Goal: Check status: Check status

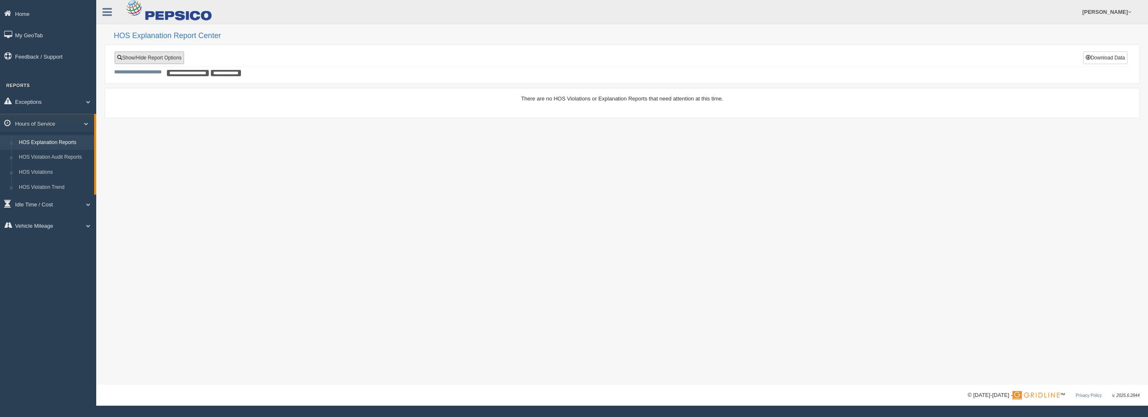
click at [141, 59] on link "Show/Hide Report Options" at bounding box center [149, 57] width 69 height 13
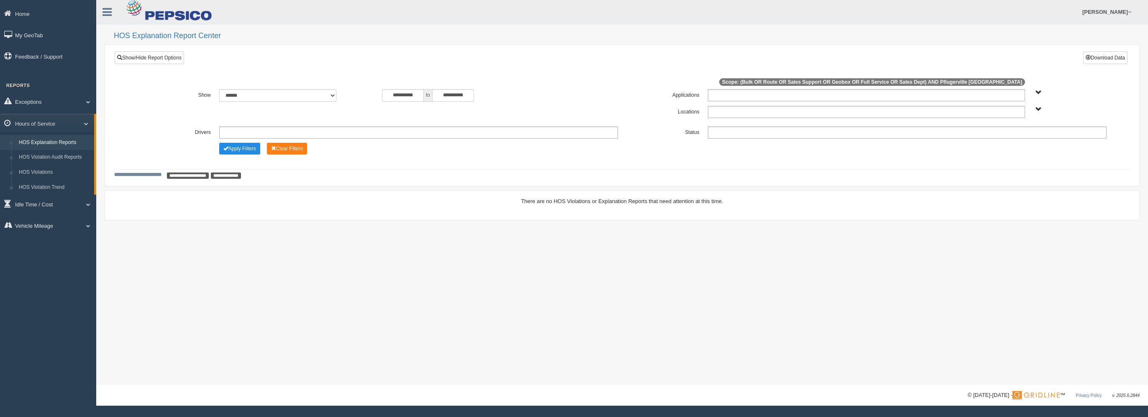
click at [316, 131] on ul at bounding box center [418, 132] width 399 height 12
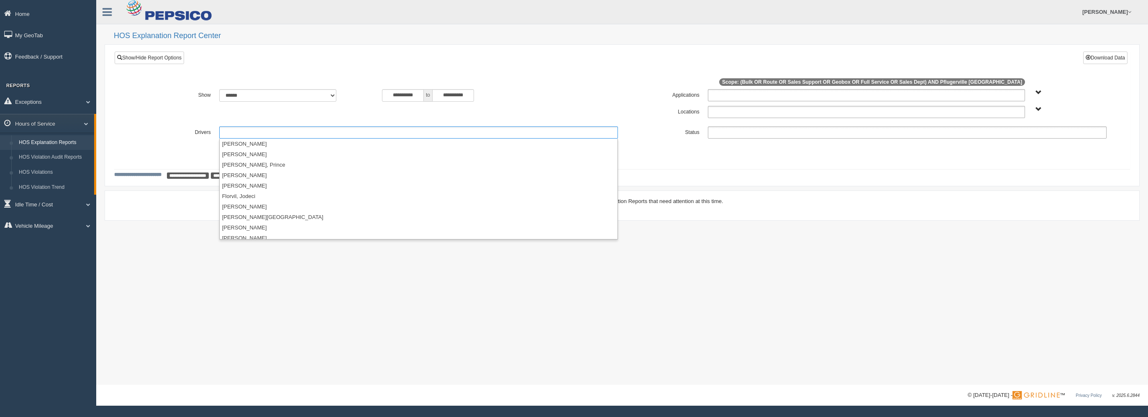
scroll to position [126, 0]
click at [263, 176] on li "[PERSON_NAME][GEOGRAPHIC_DATA]" at bounding box center [419, 175] width 398 height 10
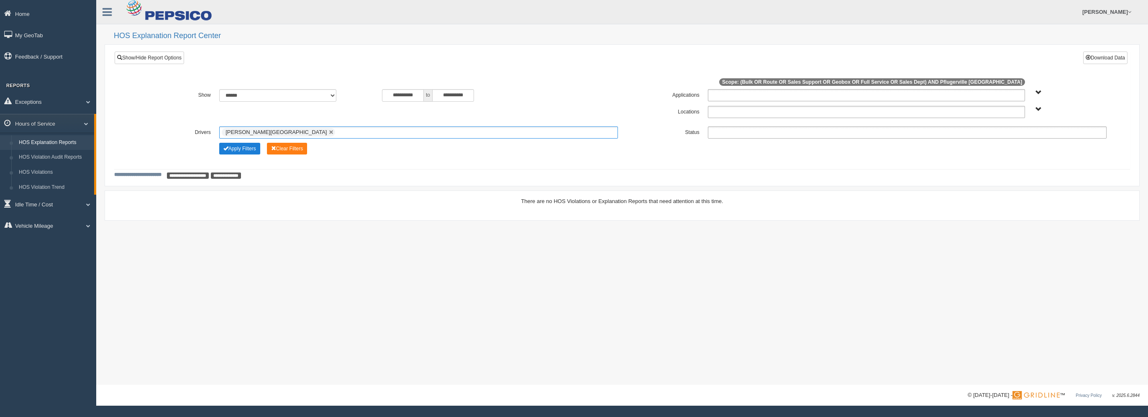
click at [247, 152] on button "Apply Filters" at bounding box center [239, 149] width 41 height 12
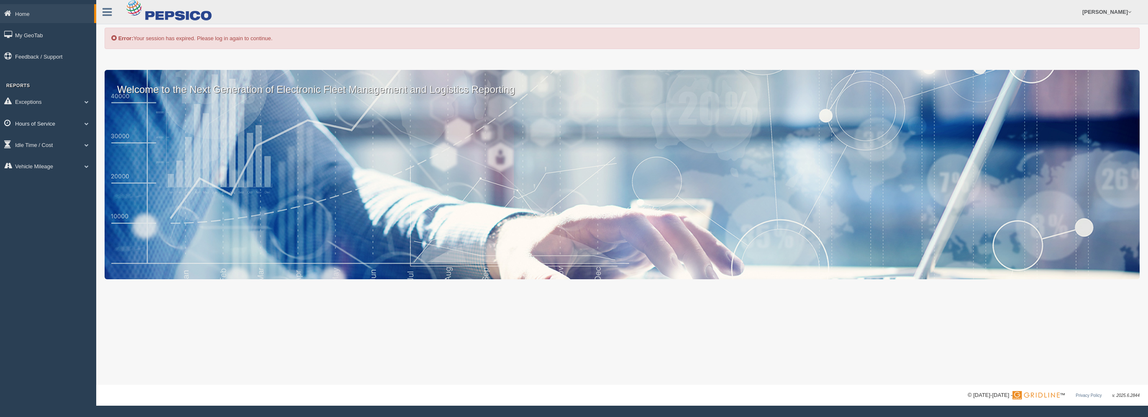
click at [87, 123] on span at bounding box center [86, 123] width 11 height 4
click at [58, 144] on link "HOS Explanation Reports" at bounding box center [54, 142] width 79 height 15
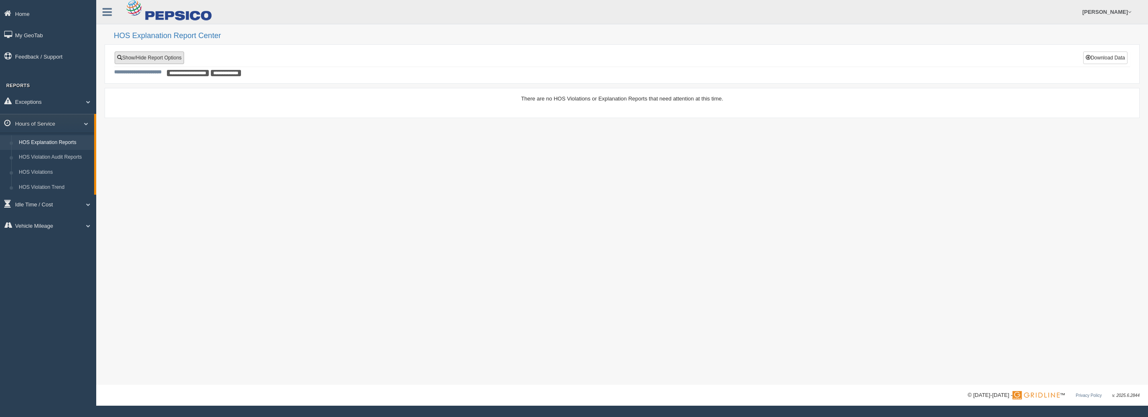
click at [172, 57] on link "Show/Hide Report Options" at bounding box center [149, 57] width 69 height 13
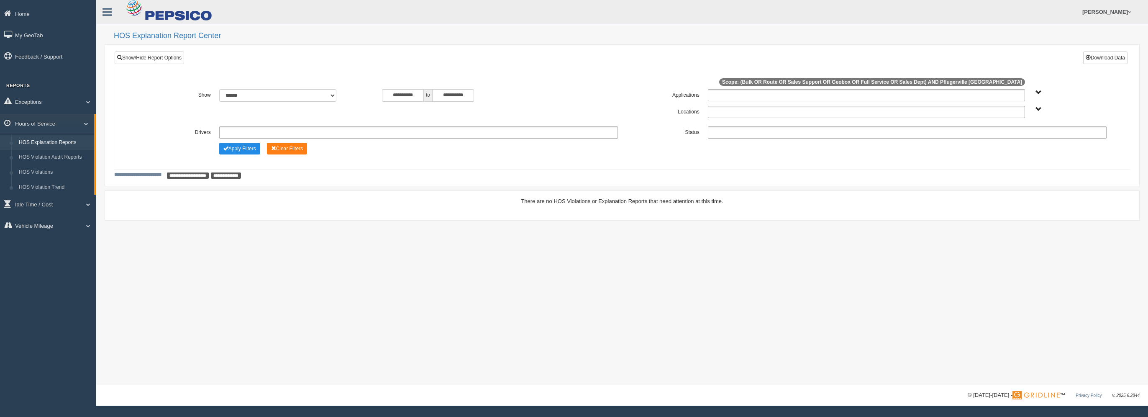
click at [306, 131] on ul at bounding box center [418, 132] width 399 height 12
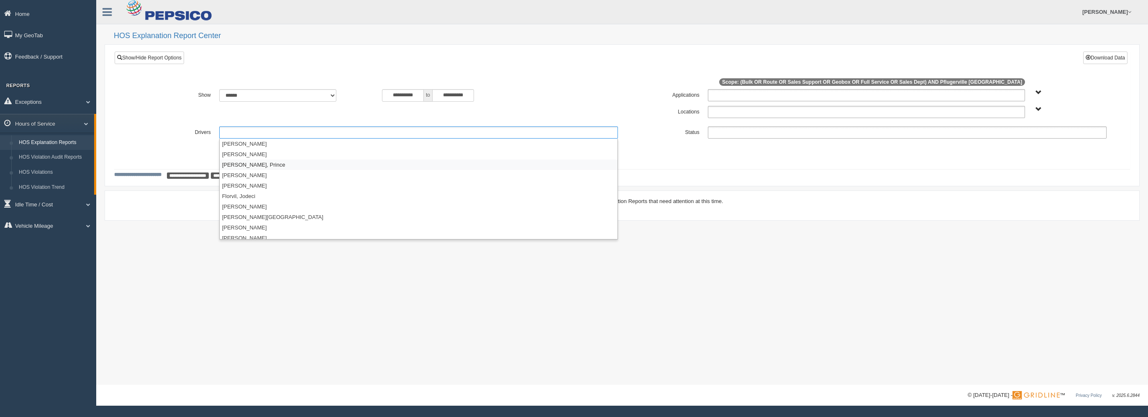
scroll to position [126, 0]
click at [262, 177] on li "[PERSON_NAME][GEOGRAPHIC_DATA]" at bounding box center [419, 175] width 398 height 10
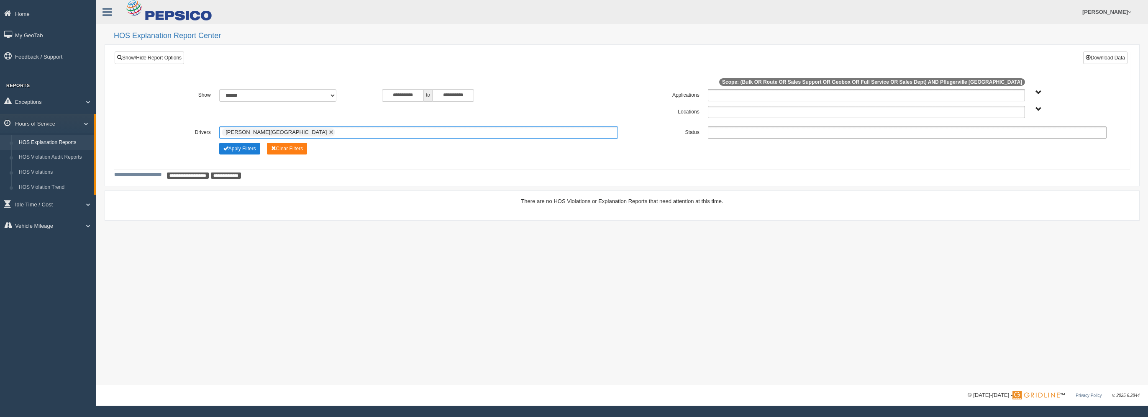
click at [243, 152] on button "Apply Filters" at bounding box center [239, 149] width 41 height 12
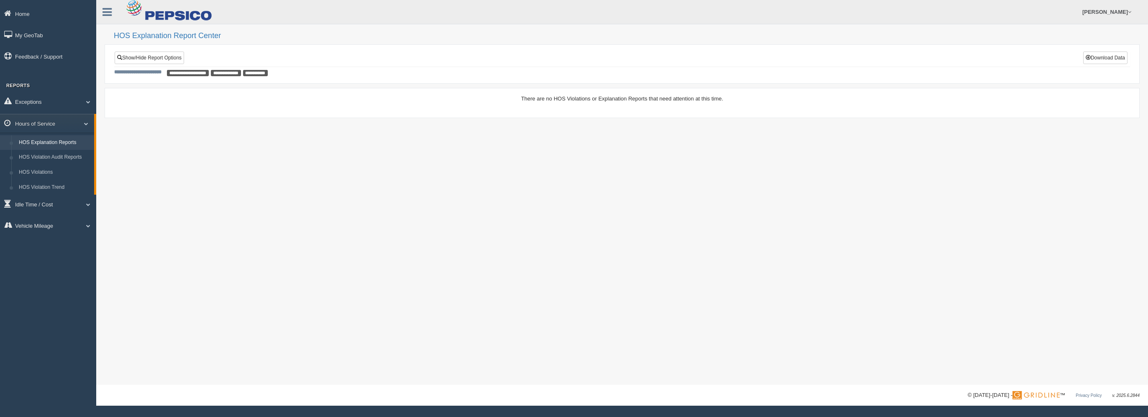
click at [72, 144] on link "HOS Explanation Reports" at bounding box center [54, 142] width 79 height 15
click at [169, 59] on link "Show/Hide Report Options" at bounding box center [149, 57] width 69 height 13
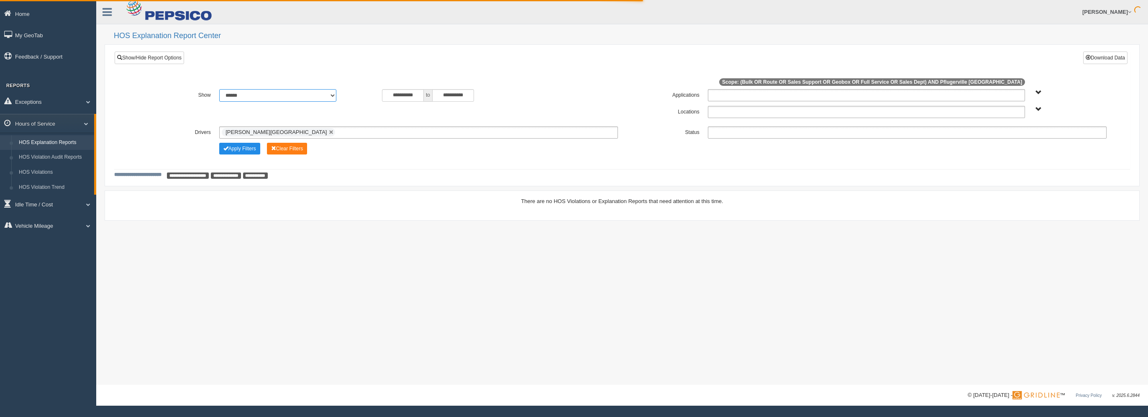
click at [335, 97] on select "**********" at bounding box center [277, 95] width 117 height 13
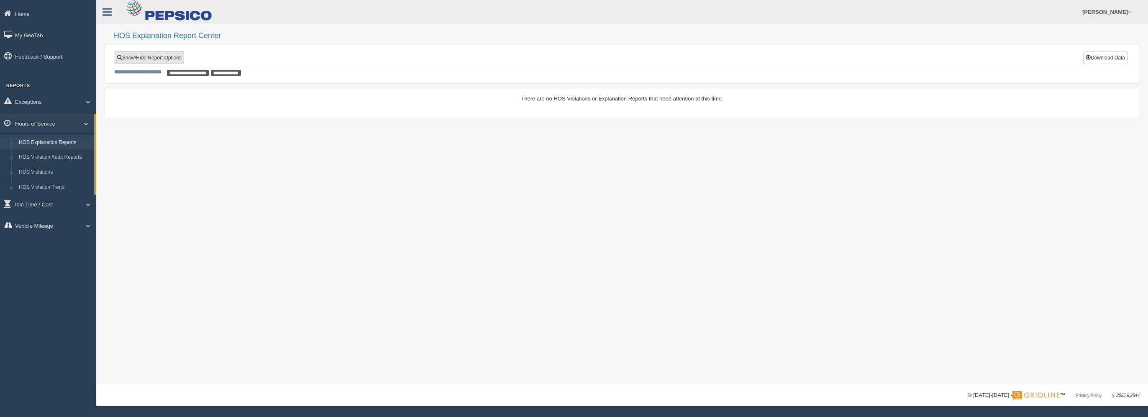
click at [162, 59] on link "Show/Hide Report Options" at bounding box center [149, 57] width 69 height 13
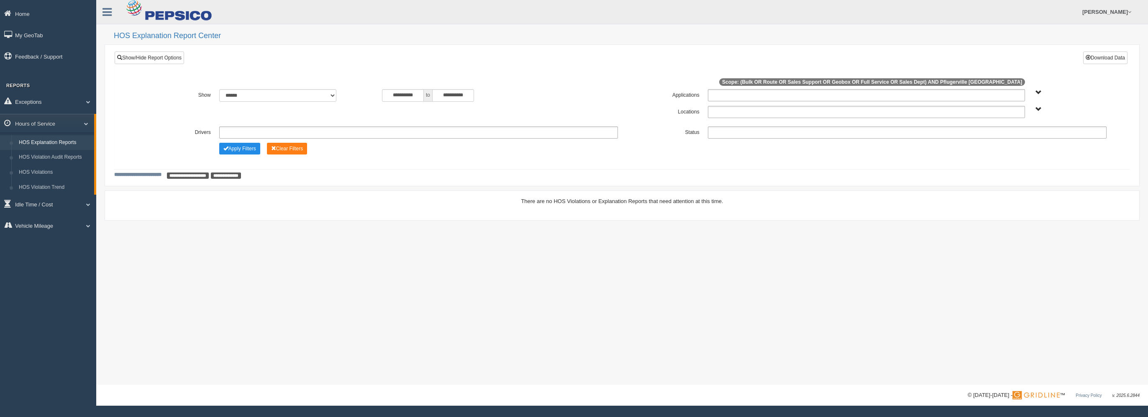
click at [326, 134] on ul at bounding box center [418, 132] width 399 height 12
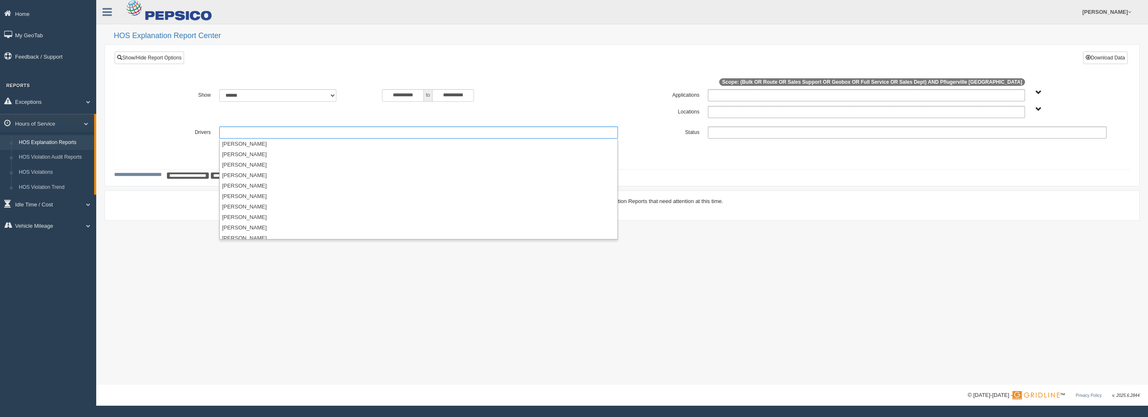
type input "**********"
click at [192, 120] on div "**********" at bounding box center [623, 105] width 978 height 33
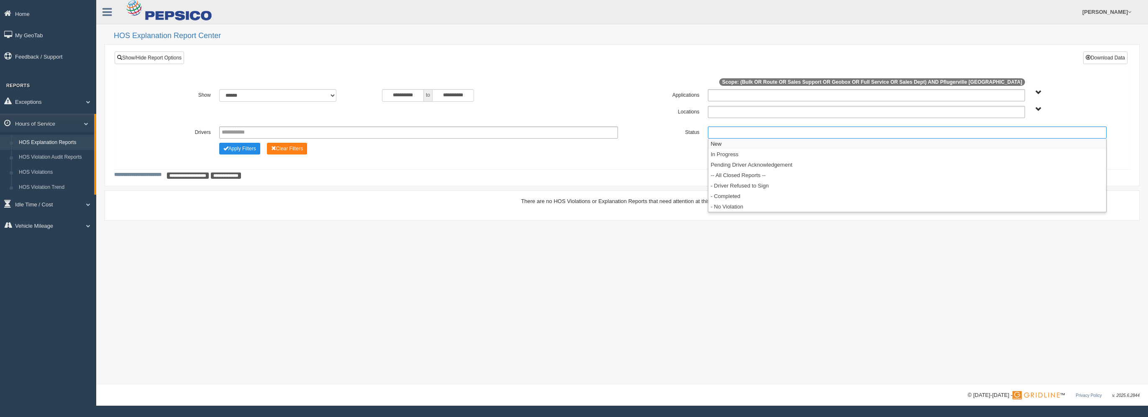
click at [772, 134] on ul at bounding box center [907, 132] width 399 height 12
click at [727, 171] on li "-- All Closed Reports --" at bounding box center [908, 175] width 398 height 10
click at [246, 147] on button "Apply Filters" at bounding box center [239, 149] width 41 height 12
